Goal: Transaction & Acquisition: Purchase product/service

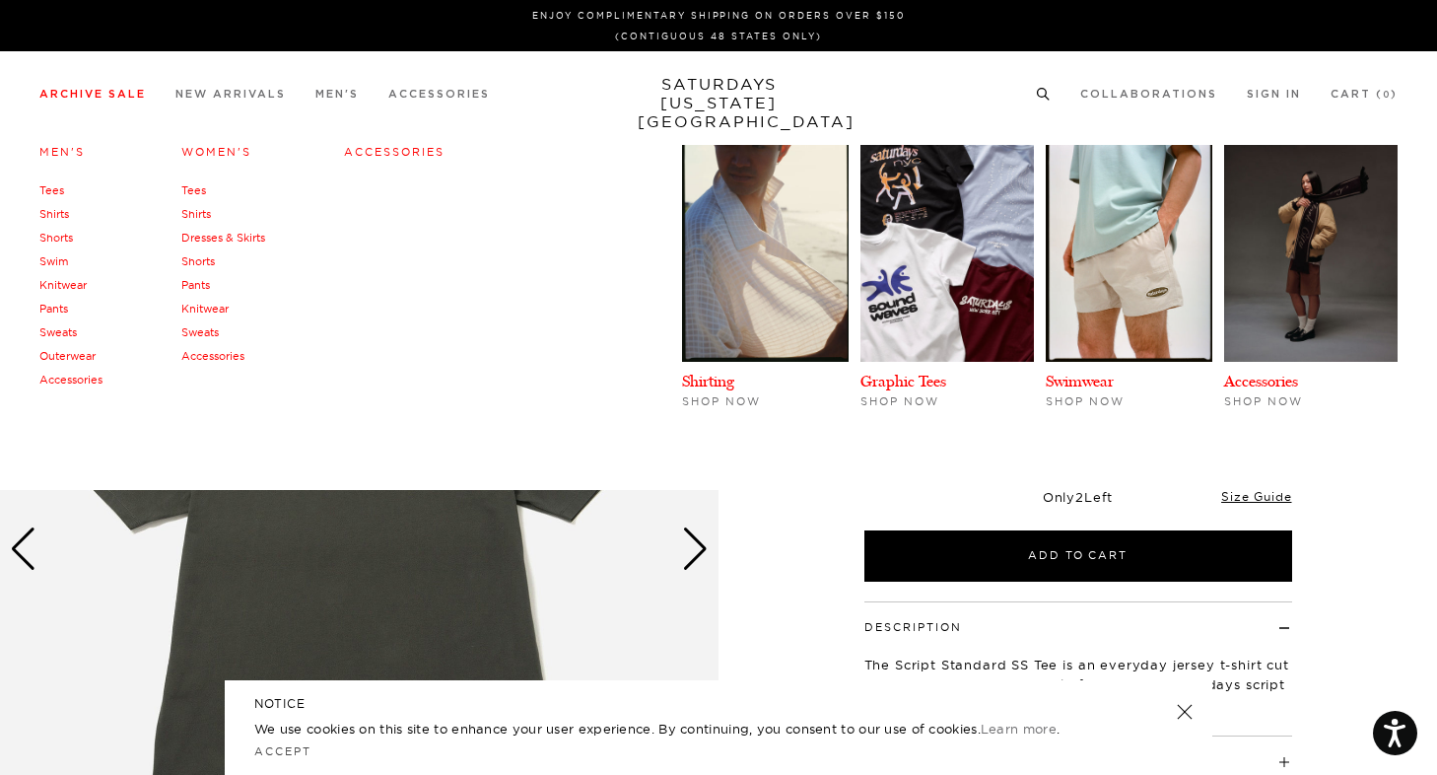
click at [60, 190] on link "Tees" at bounding box center [51, 190] width 25 height 14
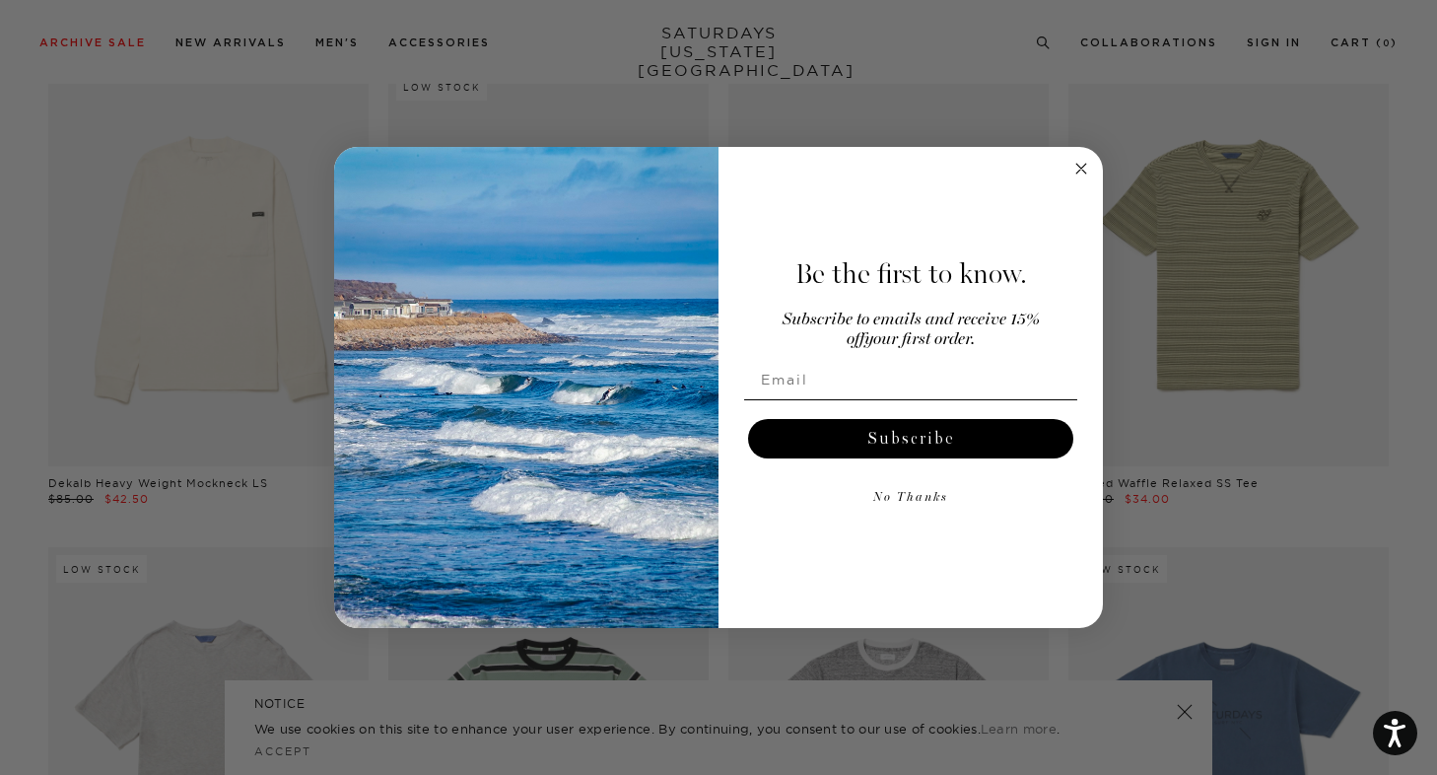
scroll to position [627, 0]
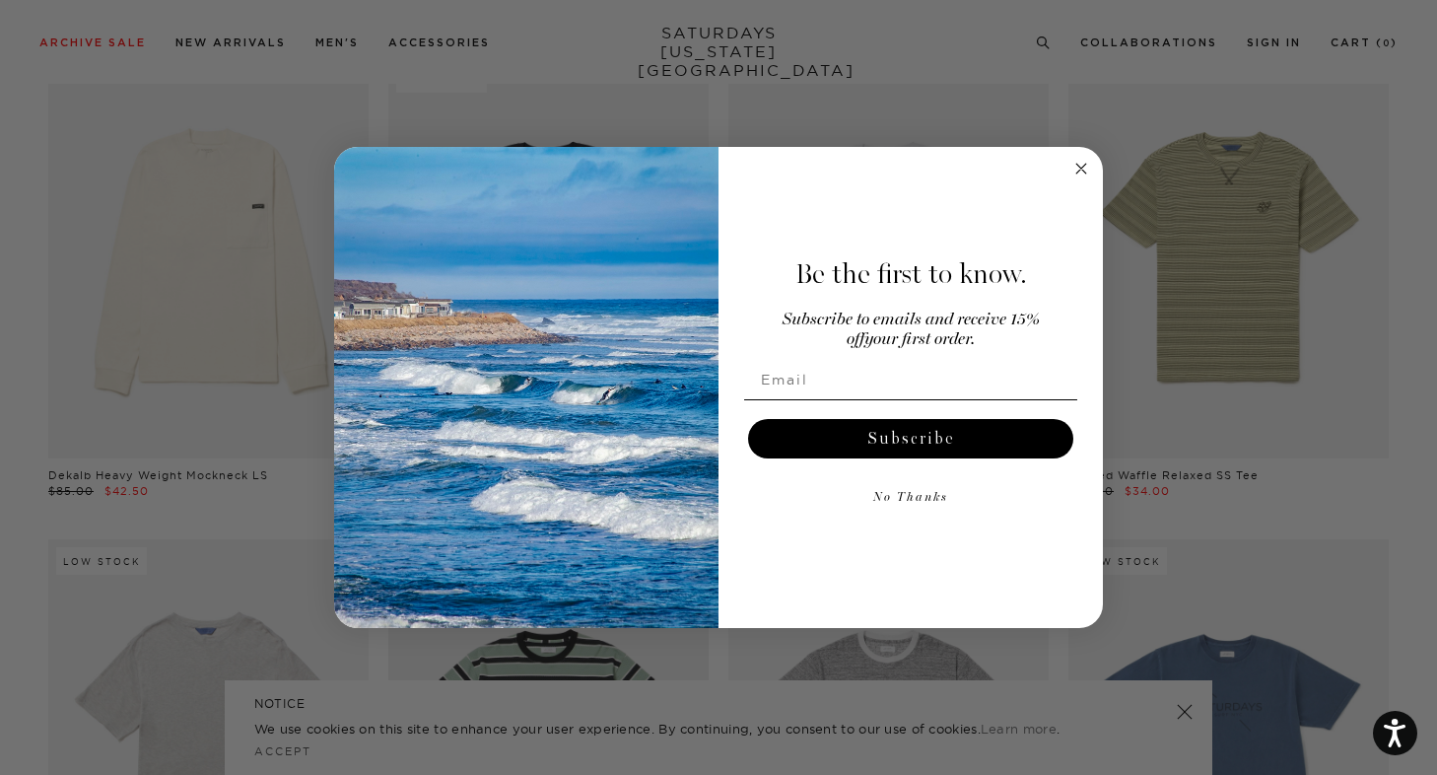
click at [1072, 181] on div "Be the first to know. Subscribe to emails and receive 15% off your first order.…" at bounding box center [901, 388] width 365 height 442
click at [1077, 175] on circle "Close dialog" at bounding box center [1081, 169] width 23 height 23
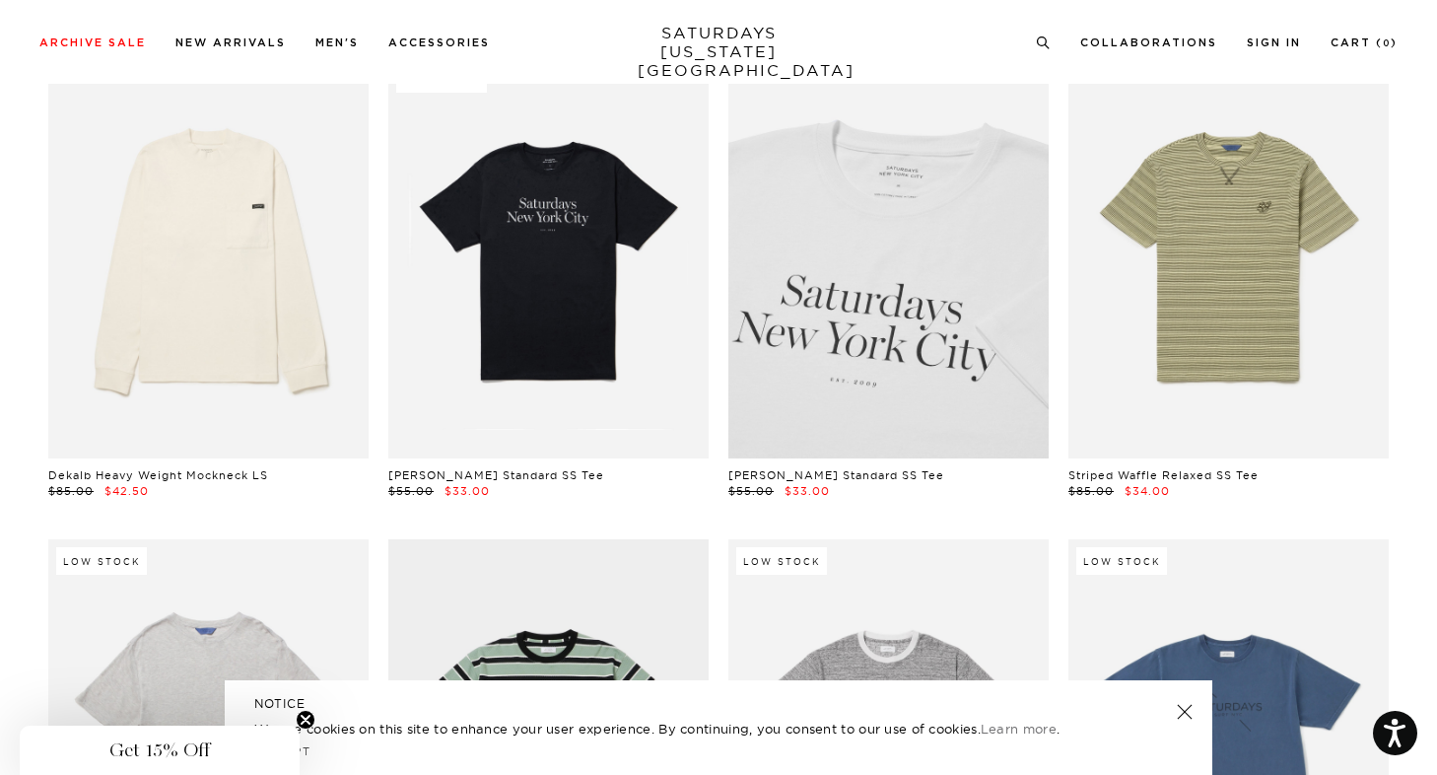
scroll to position [0, 0]
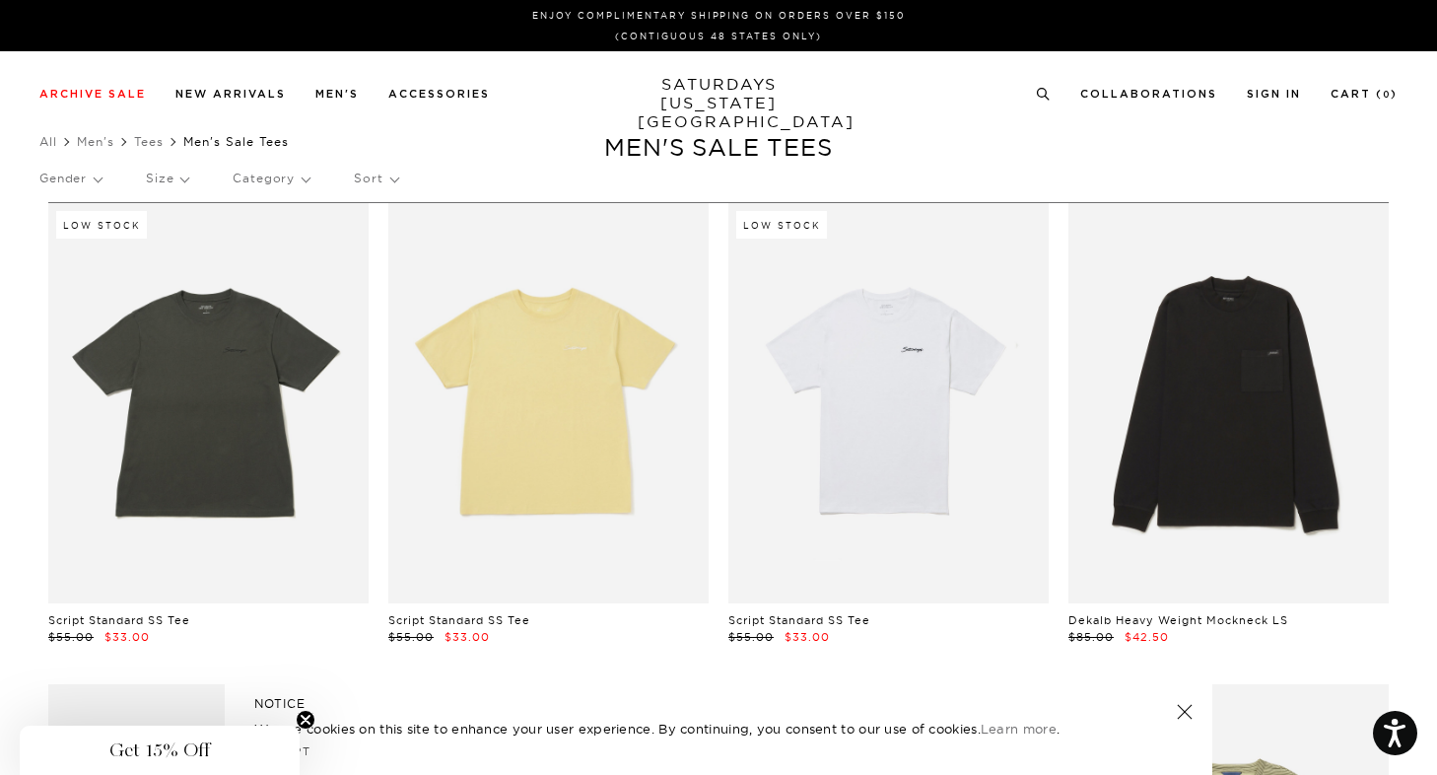
click at [96, 183] on p "Gender" at bounding box center [70, 178] width 62 height 45
click at [269, 170] on p "Category" at bounding box center [271, 178] width 77 height 45
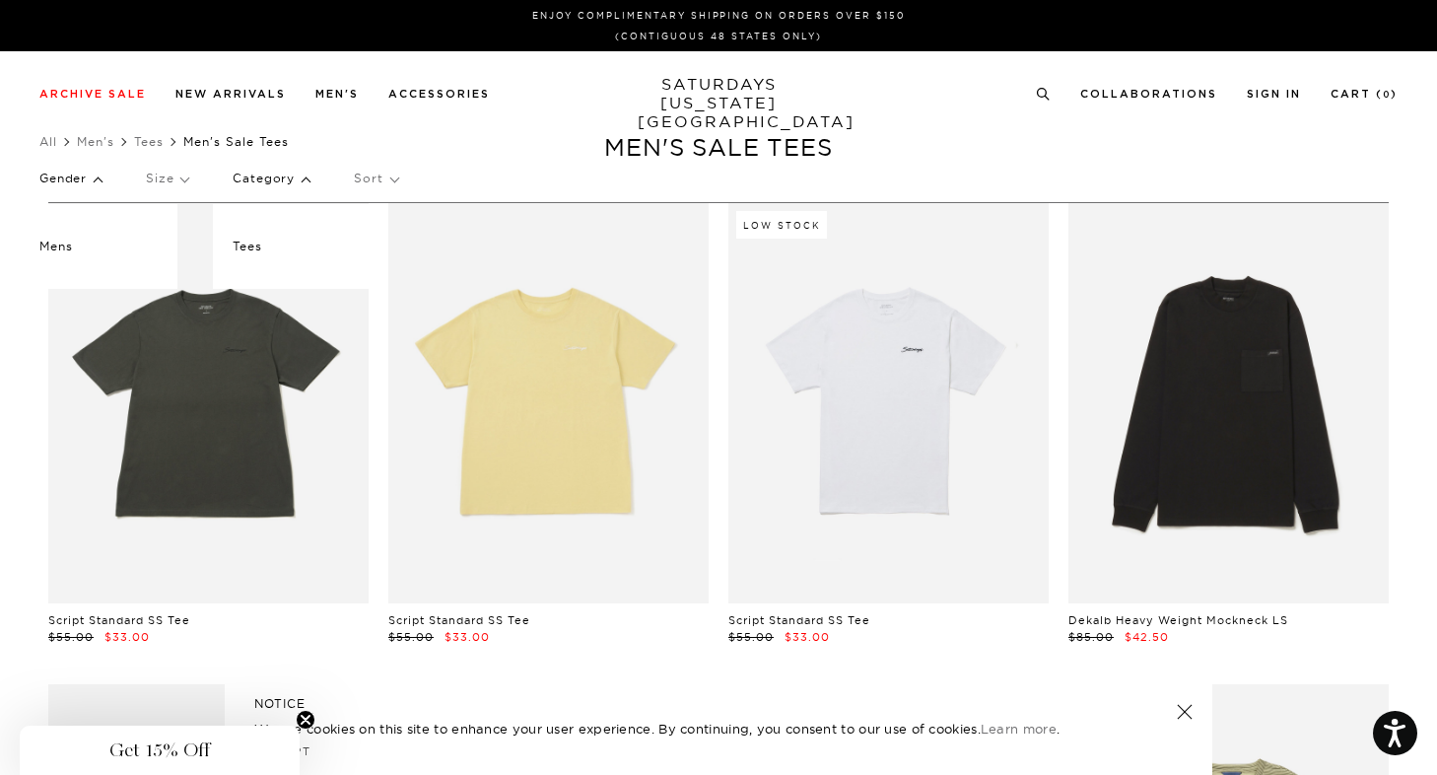
click at [300, 174] on p "Category" at bounding box center [271, 178] width 77 height 45
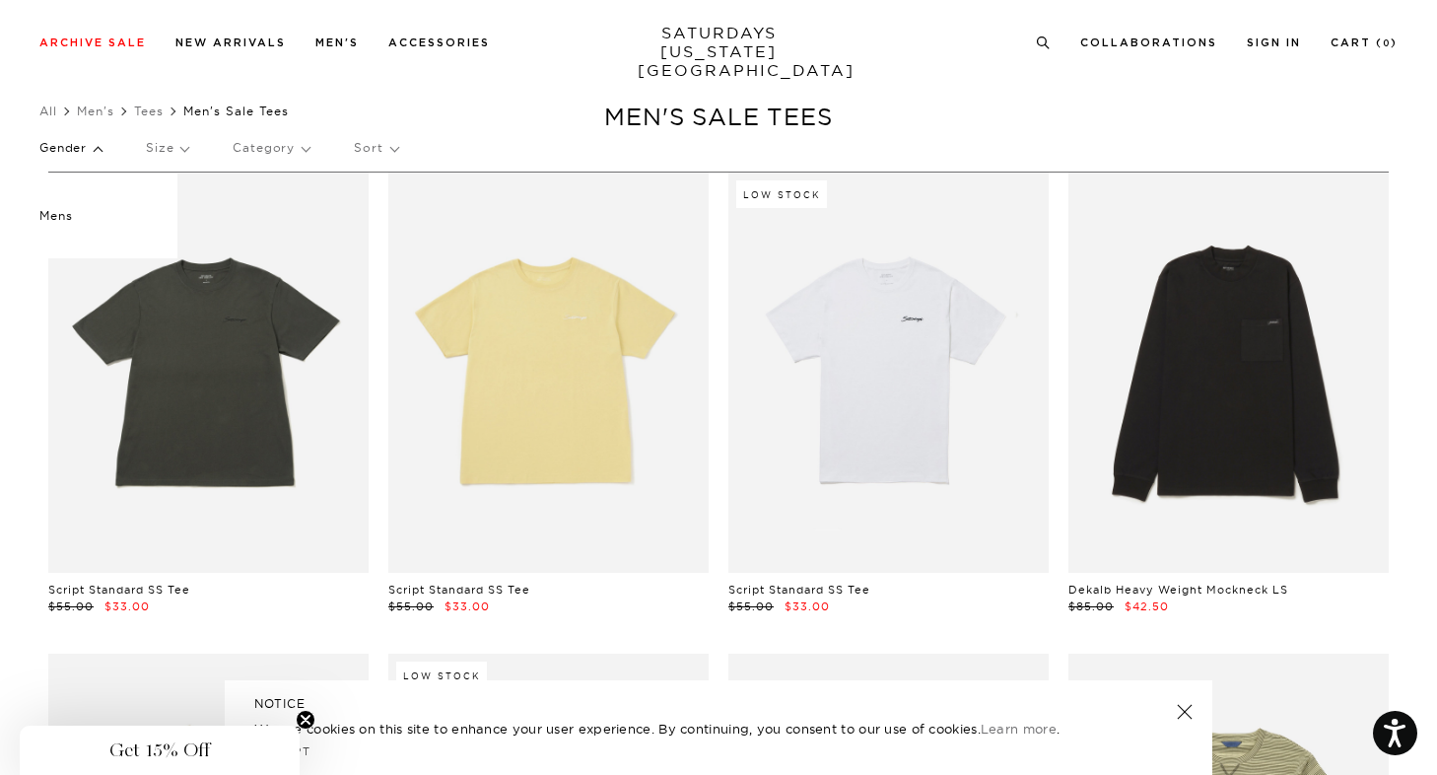
scroll to position [31, 6]
click at [377, 135] on p "Sort" at bounding box center [375, 147] width 43 height 45
click at [463, 265] on p "Price (Lowest-highest)" at bounding box center [429, 267] width 151 height 26
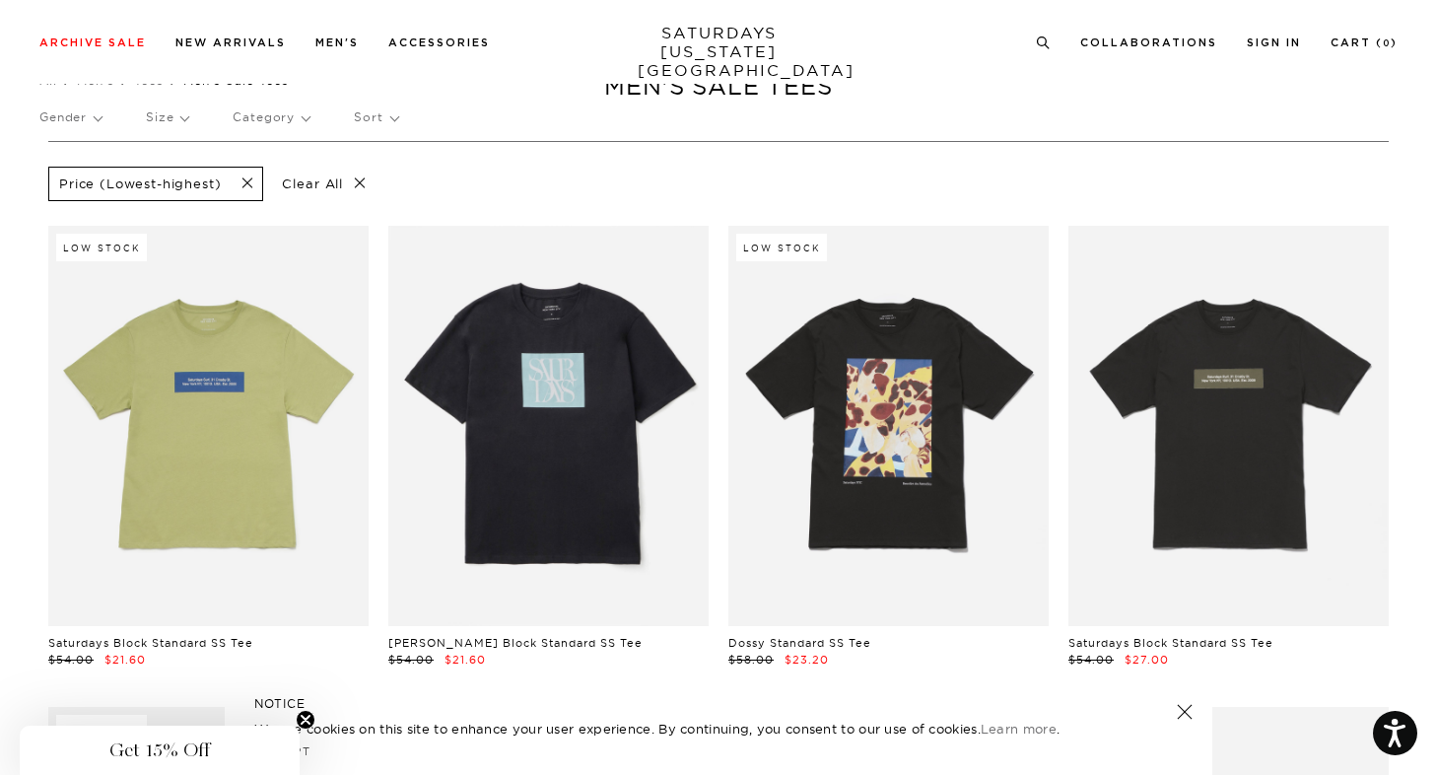
scroll to position [0, 2]
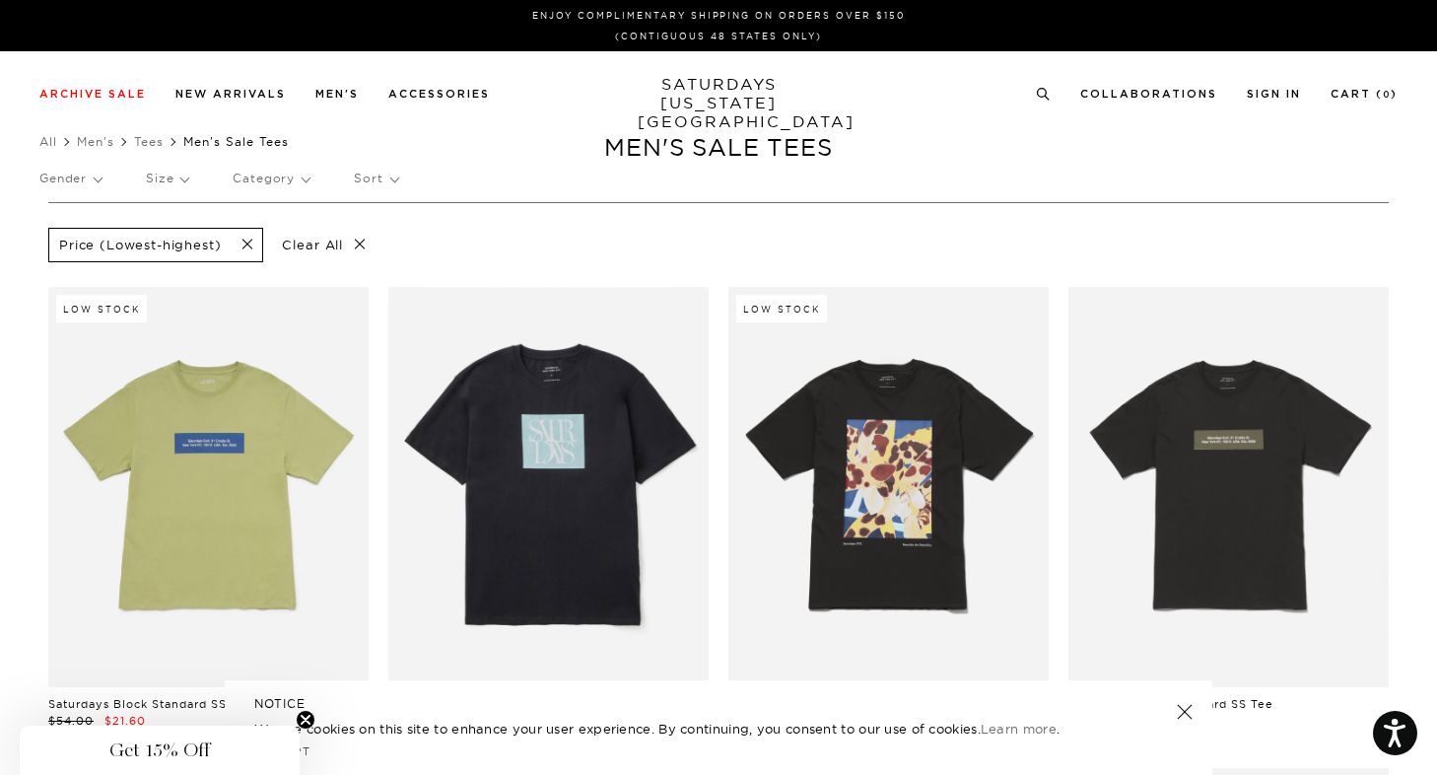
click at [250, 245] on span at bounding box center [241, 245] width 41 height 19
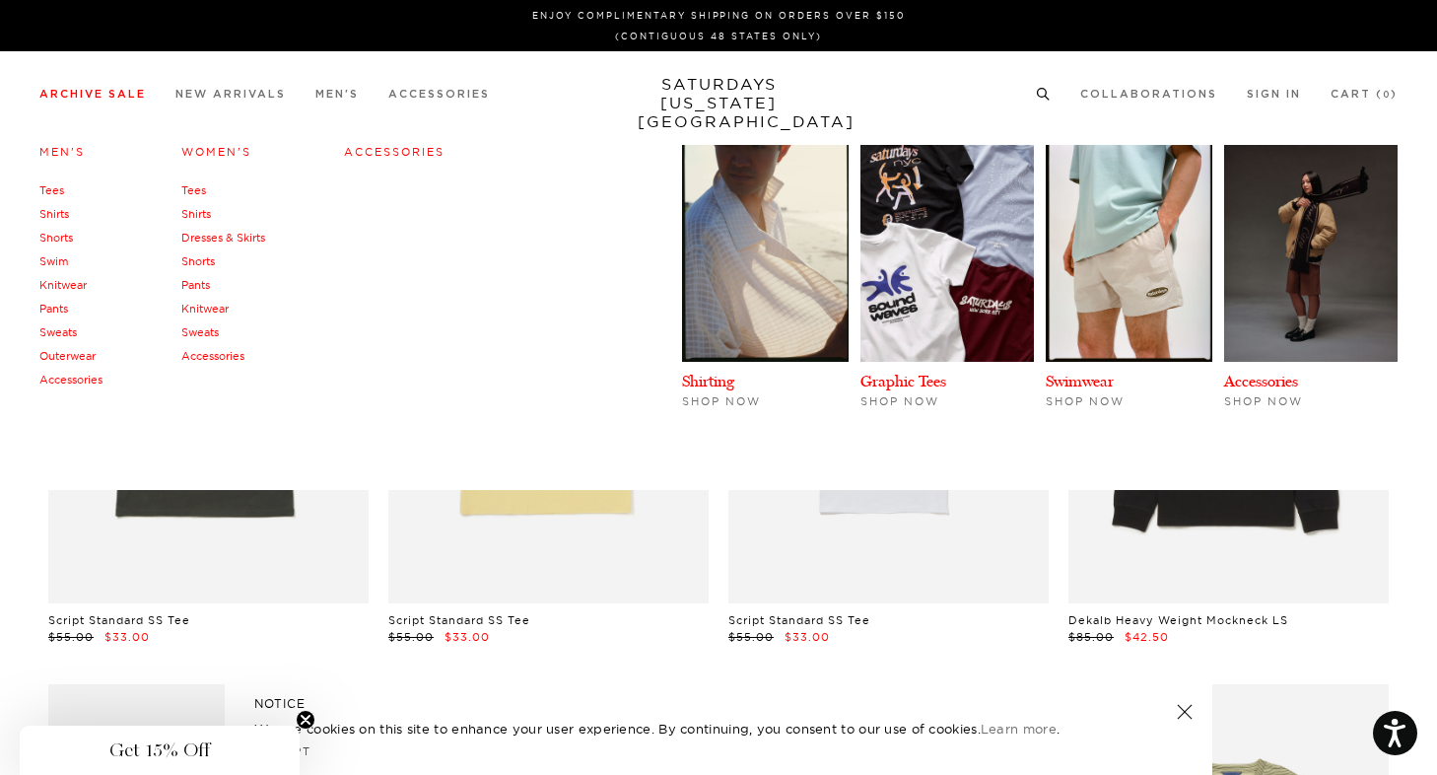
click at [69, 149] on link "Men's" at bounding box center [61, 152] width 45 height 14
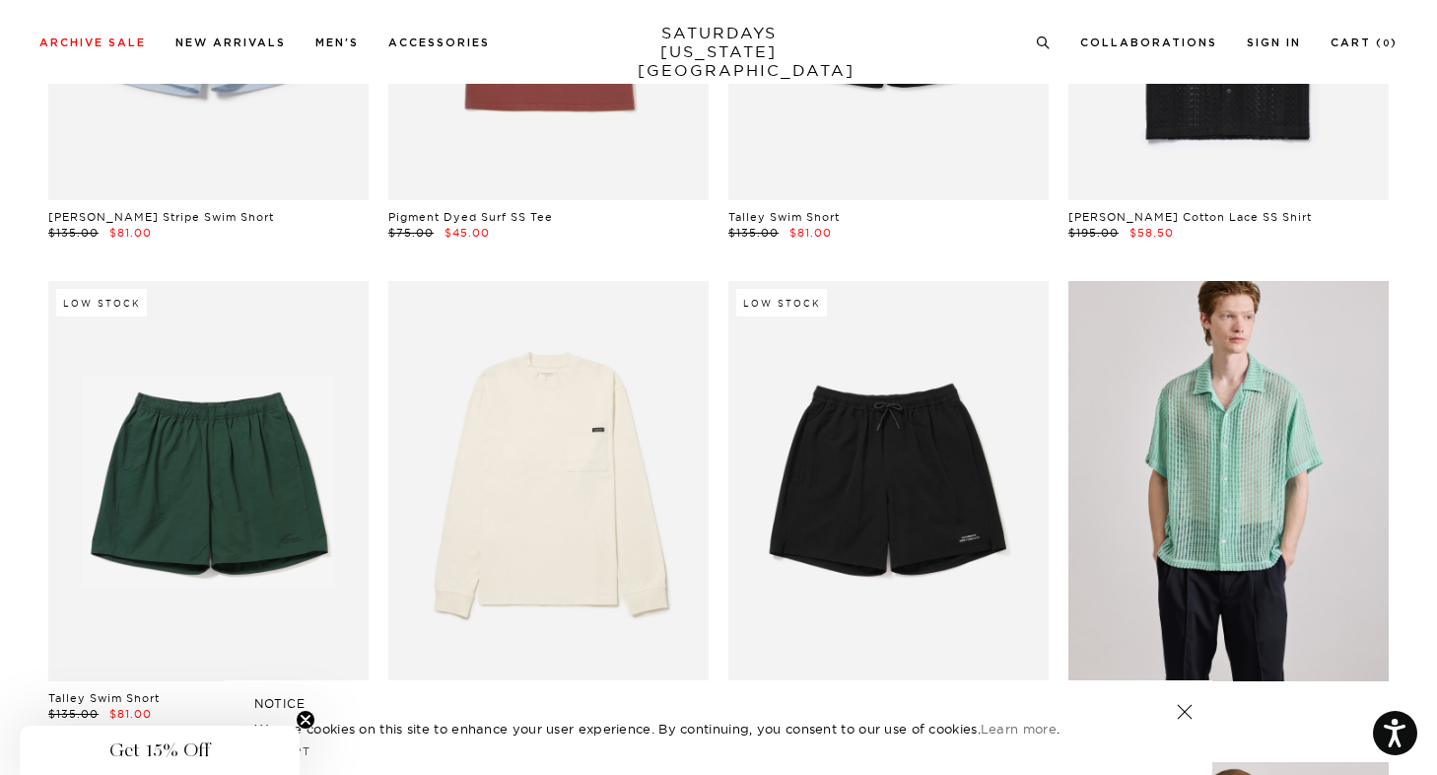
scroll to position [986, 0]
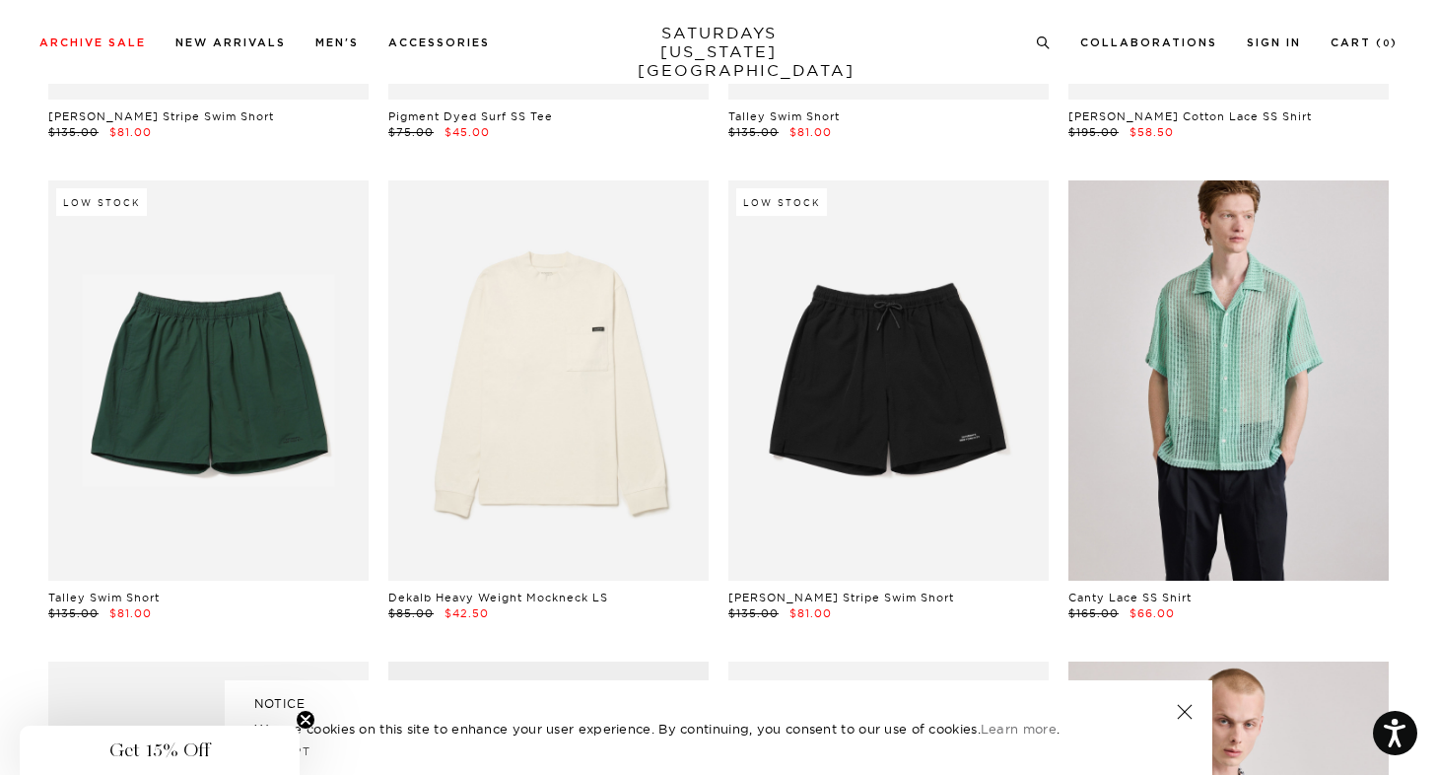
click at [305, 717] on circle "Close teaser" at bounding box center [306, 720] width 19 height 19
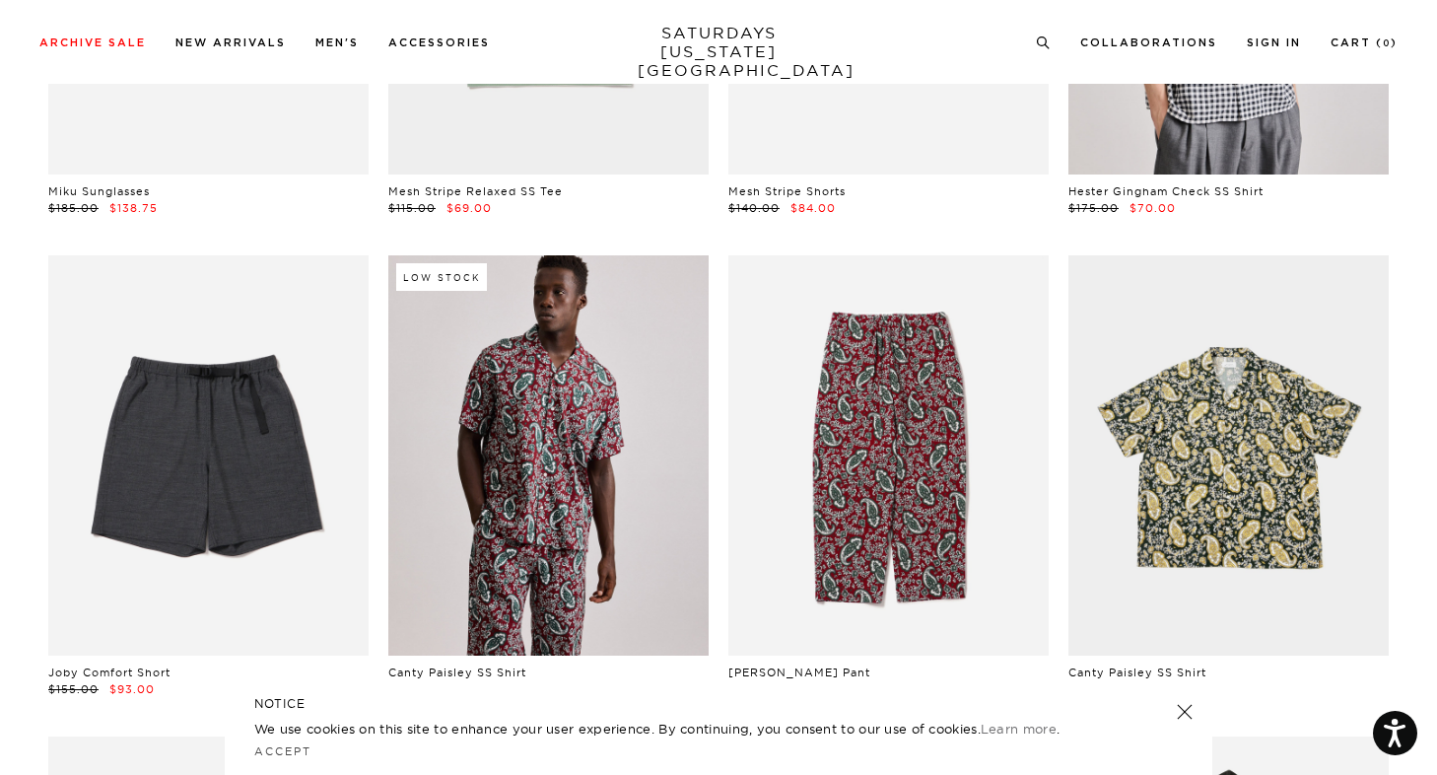
scroll to position [1876, 0]
